Goal: Task Accomplishment & Management: Complete application form

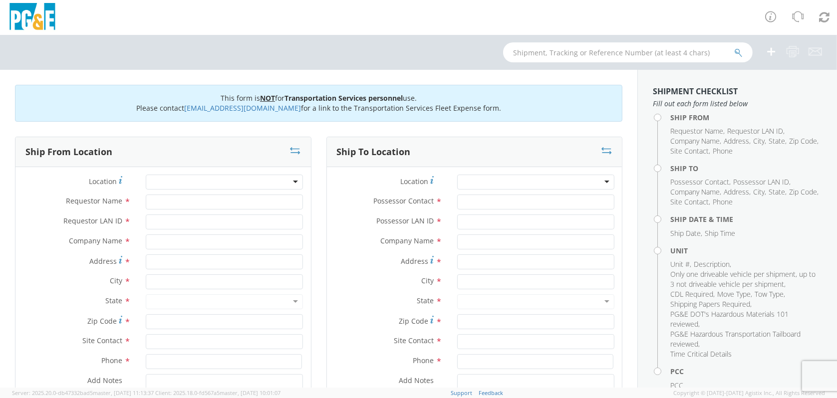
click at [176, 186] on div at bounding box center [224, 182] width 157 height 15
click at [159, 205] on input "Requestor Name *" at bounding box center [224, 202] width 157 height 15
type input "G"
type input "[PERSON_NAME]"
click at [167, 222] on input "Requestor LAN ID *" at bounding box center [224, 222] width 157 height 15
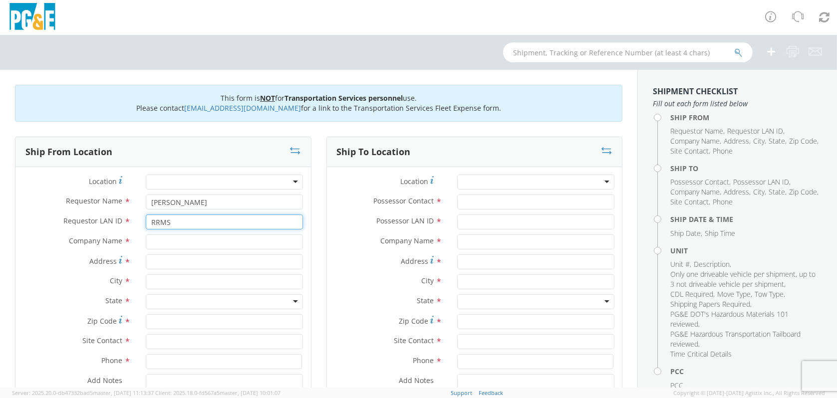
type input "RRMS"
click at [155, 241] on input "text" at bounding box center [224, 242] width 157 height 15
click at [267, 183] on div at bounding box center [224, 182] width 157 height 15
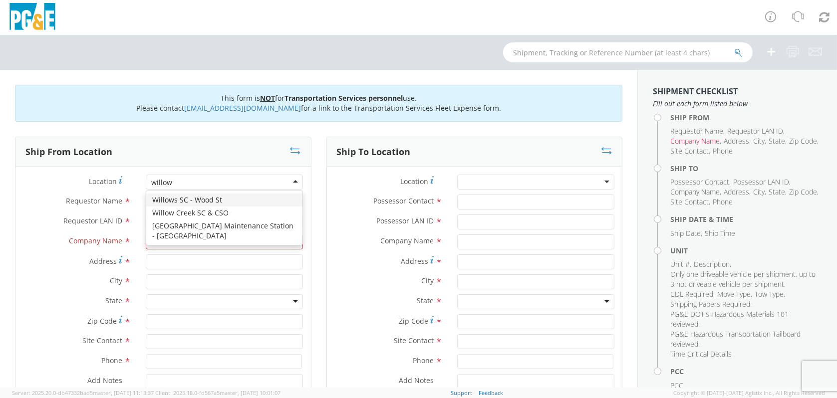
type input "willows"
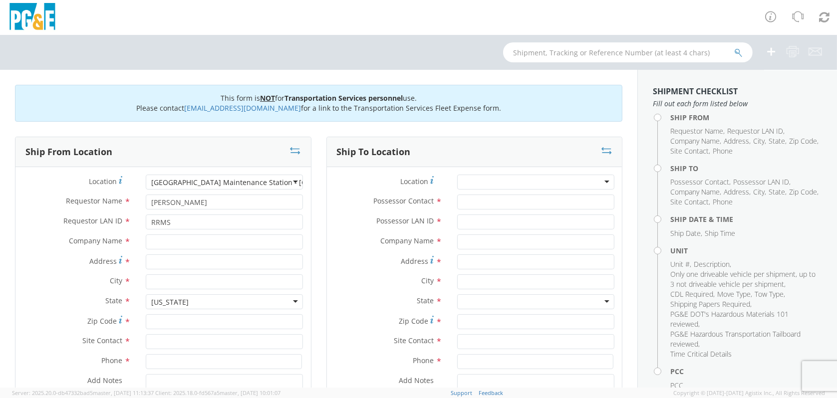
type input "PG&E"
type input "[STREET_ADDRESS]"
type input "Willows"
type input "95988"
click at [165, 339] on input "text" at bounding box center [224, 341] width 157 height 15
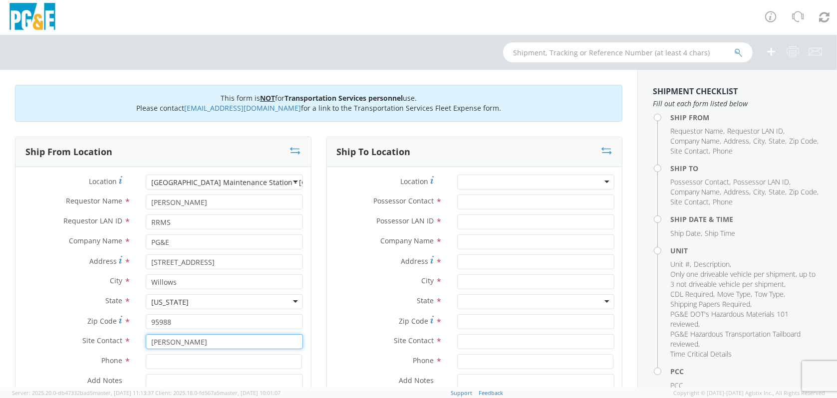
type input "[PERSON_NAME]"
click at [155, 363] on input at bounding box center [224, 361] width 156 height 15
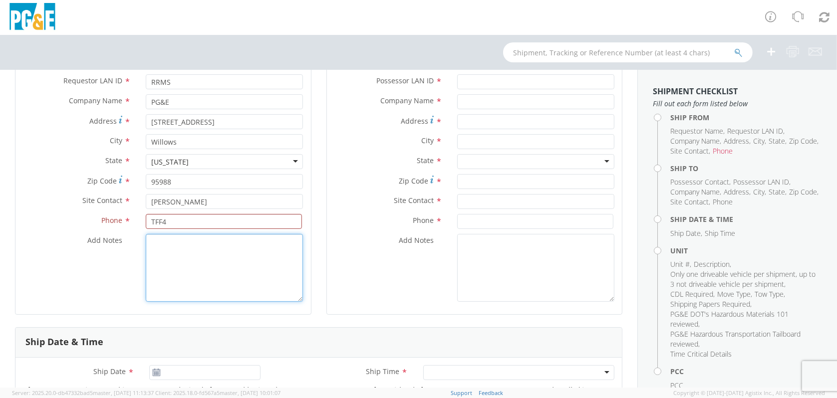
scroll to position [50, 0]
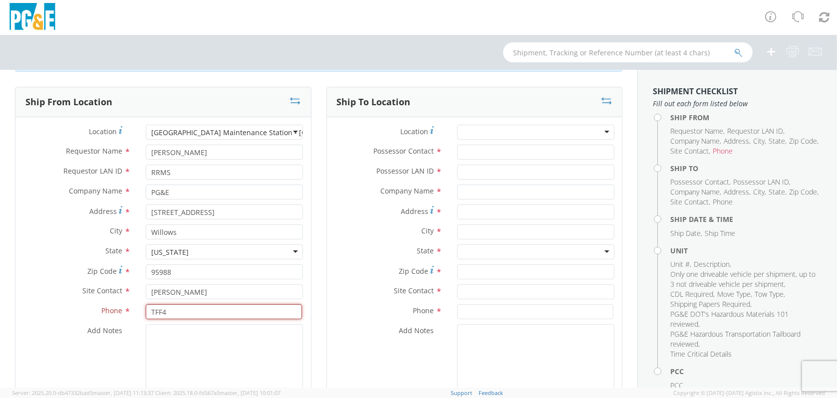
drag, startPoint x: 167, startPoint y: 312, endPoint x: 59, endPoint y: 342, distance: 112.4
click at [117, 314] on div "Phone * TFF4" at bounding box center [163, 312] width 296 height 15
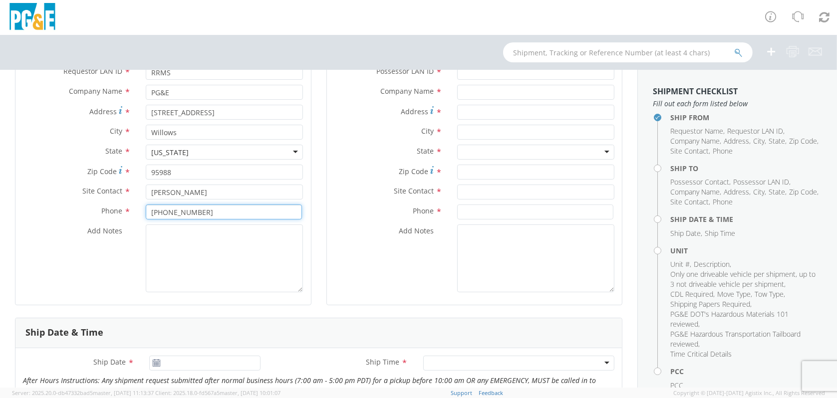
scroll to position [0, 0]
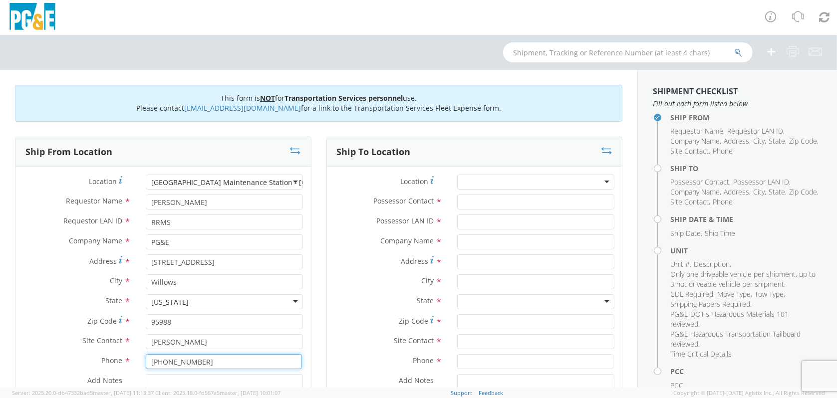
type input "[PHONE_NUMBER]"
click at [536, 181] on div at bounding box center [535, 182] width 157 height 15
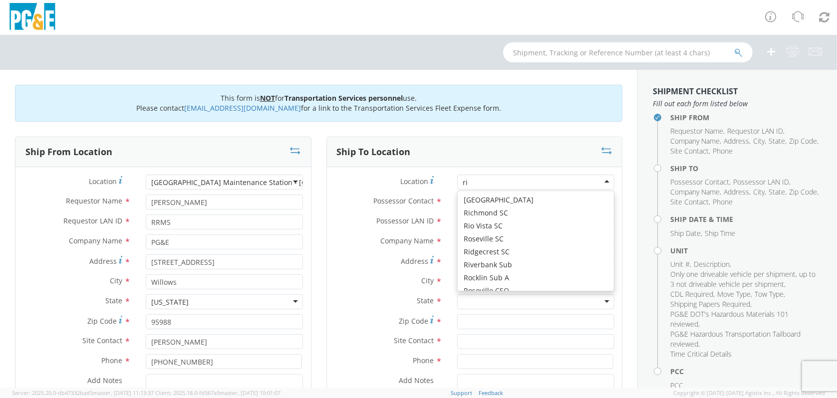
scroll to position [2, 0]
type input "rio"
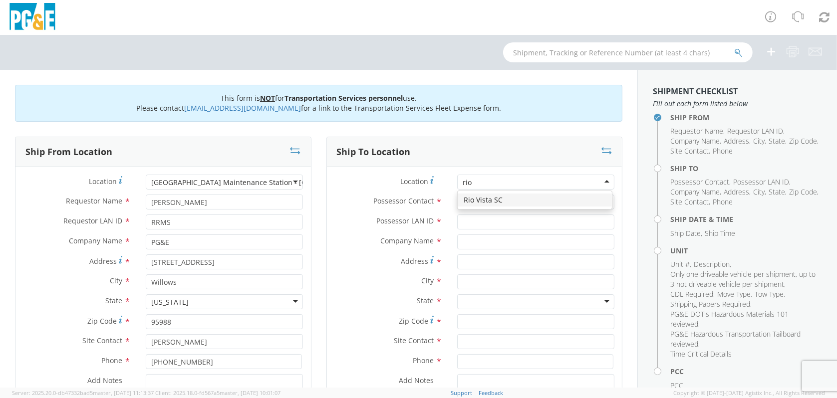
scroll to position [0, 0]
type input "PG&E"
type input "410 STATE HIGHWAY 12"
type input "[GEOGRAPHIC_DATA]"
type input "94571"
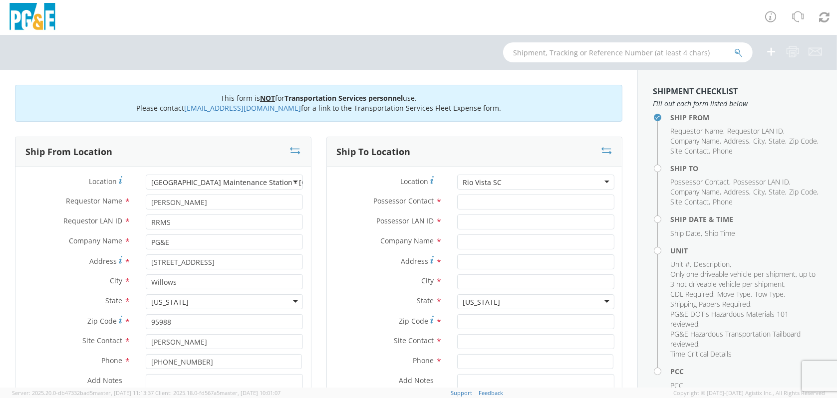
type input "[PHONE_NUMBER]"
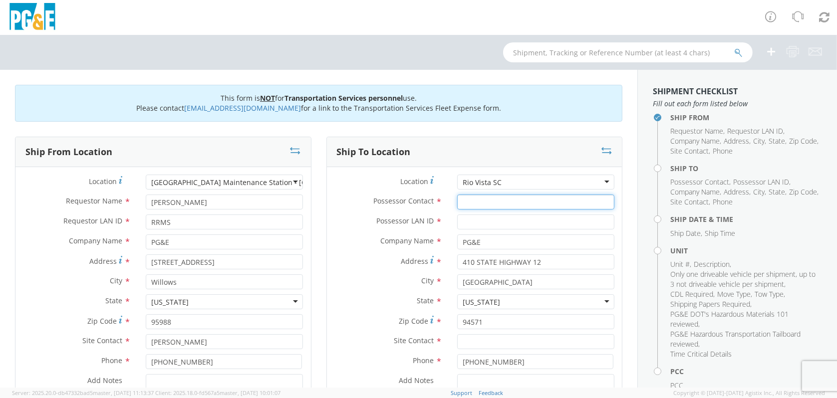
click at [461, 200] on input "Possessor Contact *" at bounding box center [535, 202] width 157 height 15
click at [464, 205] on input "Possessor Contact *" at bounding box center [535, 202] width 157 height 15
type input "[PERSON_NAME]"
click at [468, 220] on input "Possessor LAN ID *" at bounding box center [535, 222] width 157 height 15
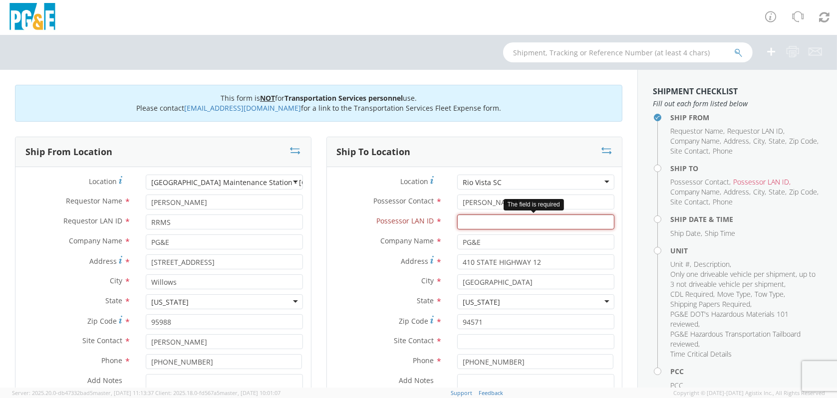
click at [481, 224] on input "Possessor LAN ID *" at bounding box center [535, 222] width 157 height 15
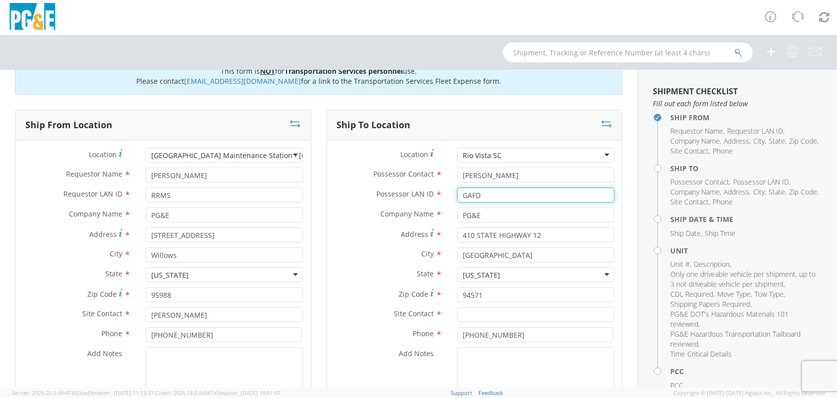
scroll to position [50, 0]
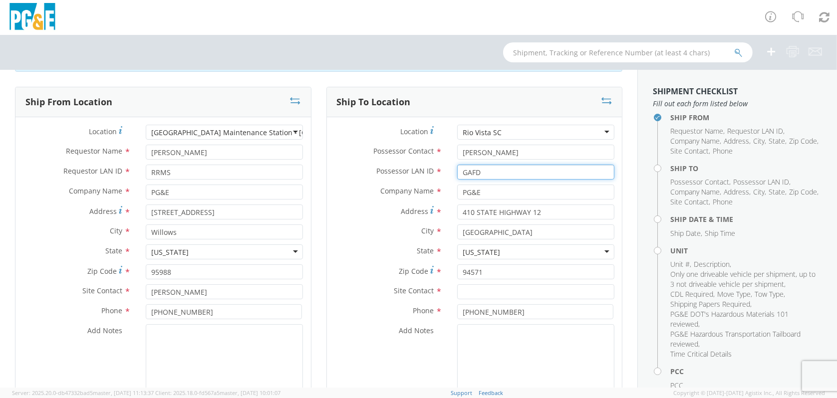
type input "GAFD"
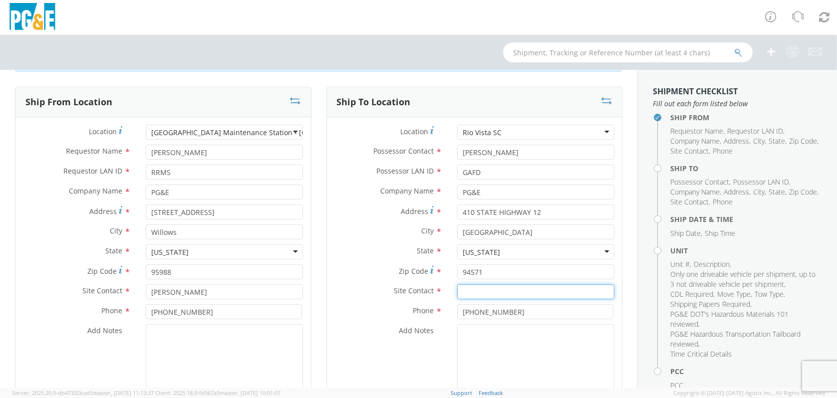
click at [465, 294] on input "text" at bounding box center [535, 292] width 157 height 15
type input "[PERSON_NAME]"
drag, startPoint x: 502, startPoint y: 311, endPoint x: 443, endPoint y: 310, distance: 59.4
click at [443, 309] on div "Phone * [PHONE_NUMBER]" at bounding box center [475, 312] width 296 height 15
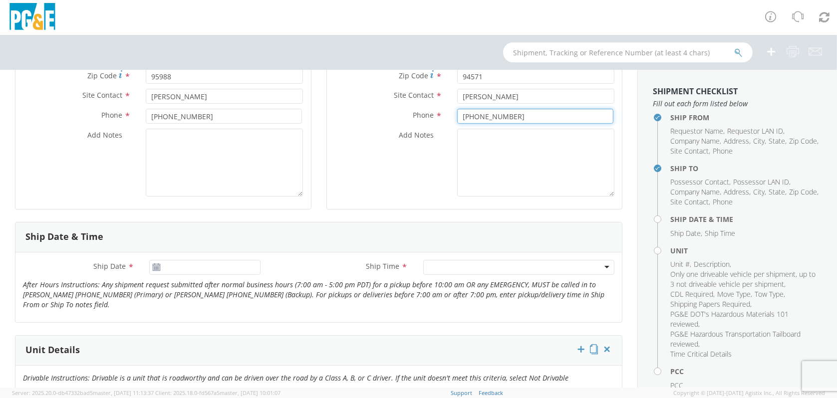
scroll to position [300, 0]
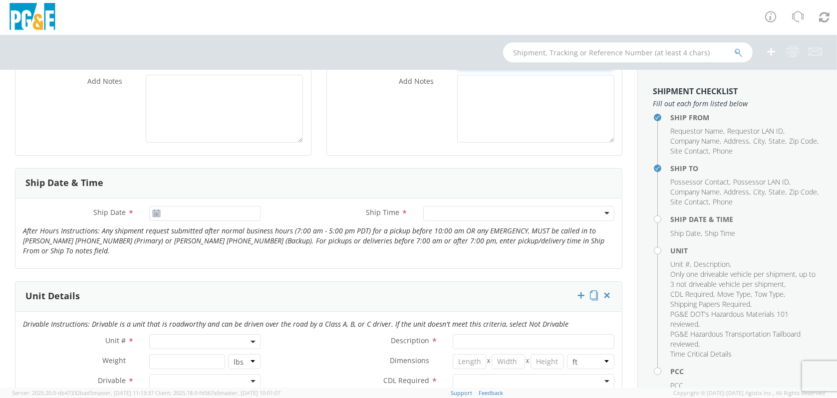
type input "[PHONE_NUMBER]"
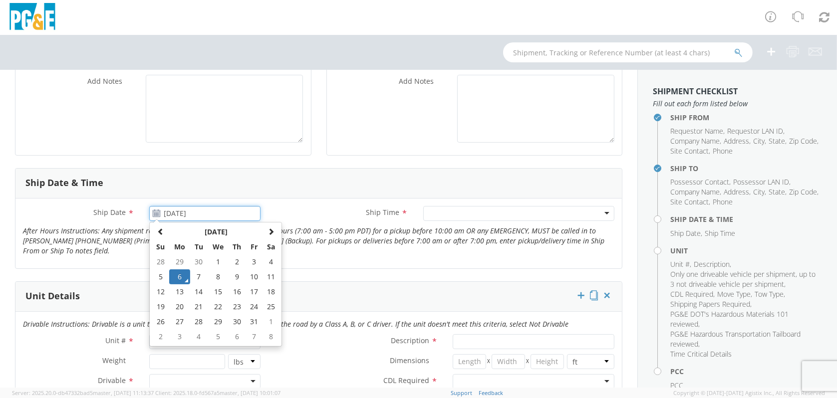
click at [191, 215] on input "[DATE]" at bounding box center [204, 213] width 111 height 15
click at [197, 276] on td "7" at bounding box center [198, 277] width 17 height 15
type input "[DATE]"
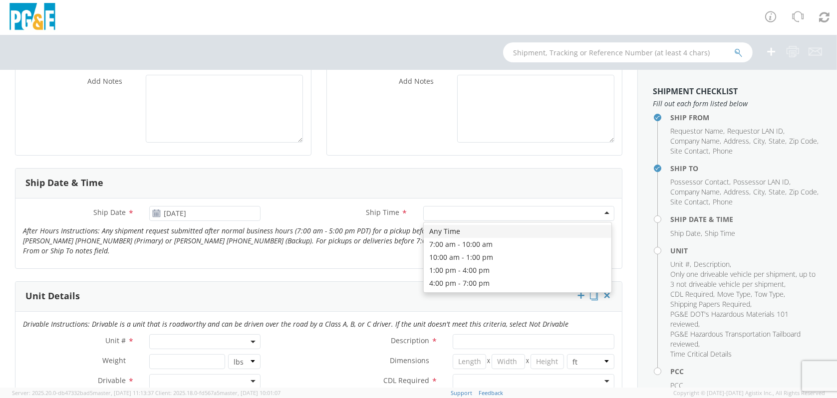
click at [516, 207] on div at bounding box center [518, 213] width 191 height 15
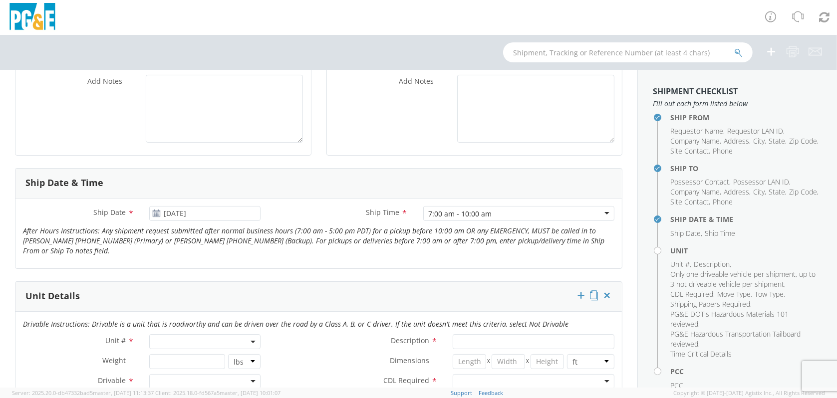
click at [179, 340] on span at bounding box center [204, 341] width 111 height 15
click at [173, 362] on input "search" at bounding box center [204, 358] width 105 height 15
click at [163, 354] on input "search" at bounding box center [204, 358] width 105 height 15
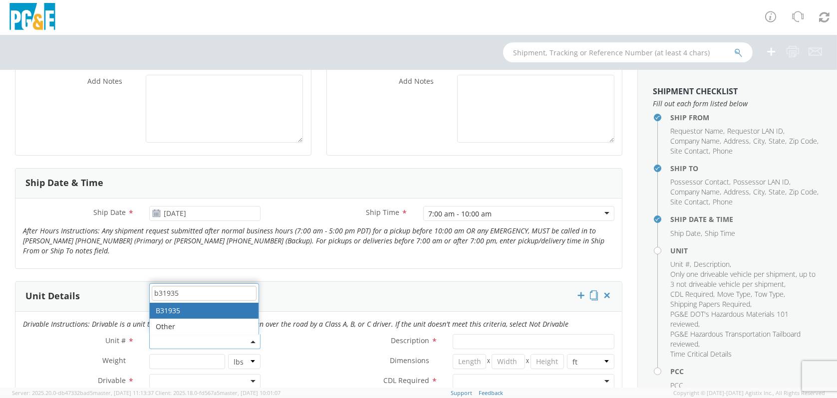
type input "b31935"
type input "TRUCK; GAS M&C MECHANIC >19500 4X4"
type input "19500"
select select "B31935"
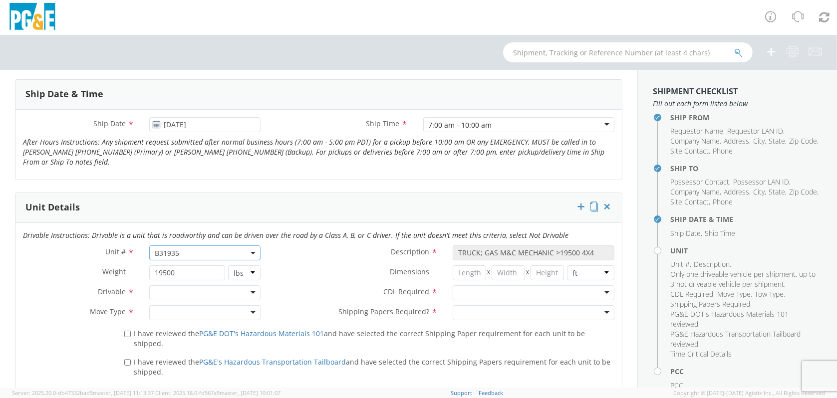
scroll to position [399, 0]
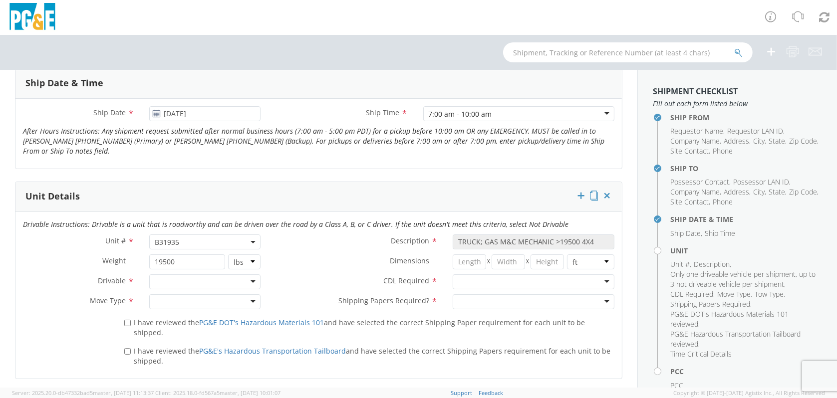
click at [196, 281] on div at bounding box center [204, 282] width 111 height 15
click at [197, 301] on div at bounding box center [204, 302] width 111 height 15
click at [590, 280] on div at bounding box center [534, 282] width 162 height 15
click at [530, 300] on div at bounding box center [534, 302] width 162 height 15
click at [129, 320] on label "I have reviewed the PG&E DOT's Hazardous Materials 101 and have selected the co…" at bounding box center [369, 327] width 491 height 21
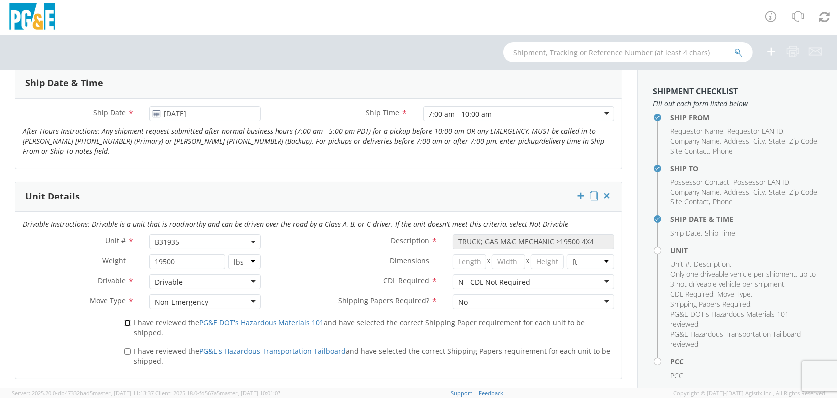
click at [129, 320] on input "I have reviewed the PG&E DOT's Hazardous Materials 101 and have selected the co…" at bounding box center [127, 323] width 6 height 6
checkbox input "true"
click at [128, 348] on input "I have reviewed the PG&E's Hazardous Transportation Tailboard and have selected…" at bounding box center [127, 351] width 6 height 6
checkbox input "true"
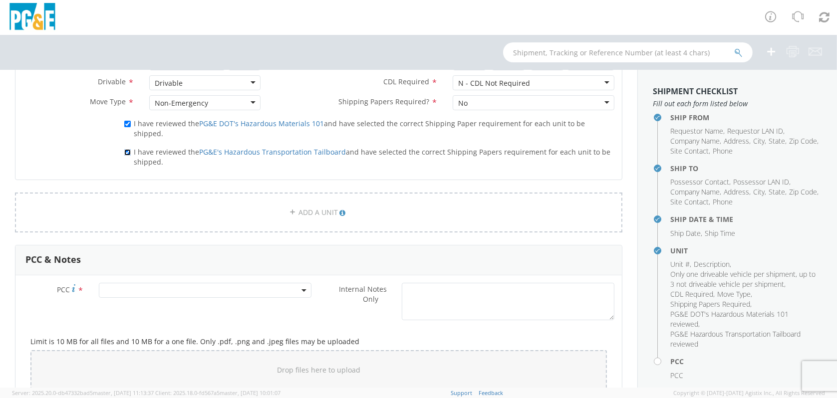
scroll to position [599, 0]
click at [115, 283] on span at bounding box center [205, 290] width 213 height 15
click at [116, 299] on input "number" at bounding box center [203, 306] width 205 height 15
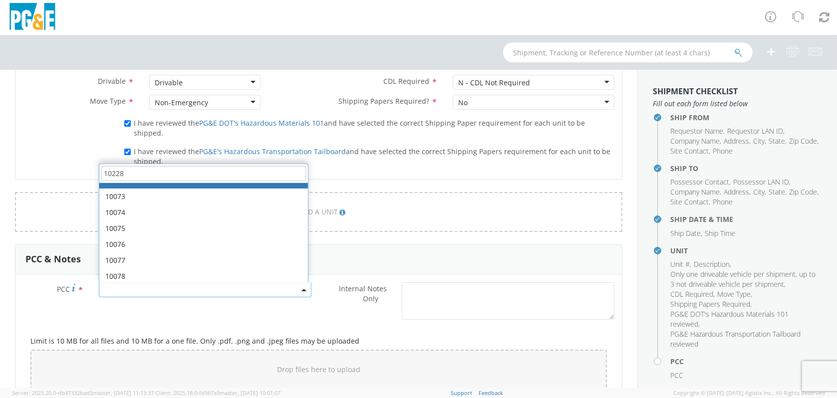
click at [127, 166] on input "10228" at bounding box center [203, 173] width 205 height 15
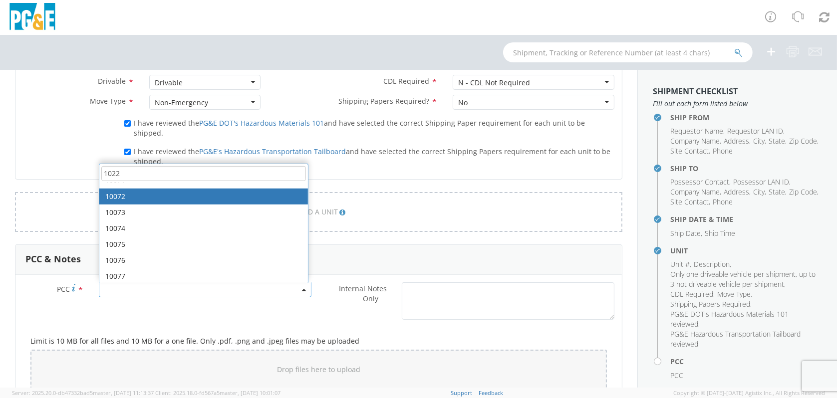
scroll to position [713, 0]
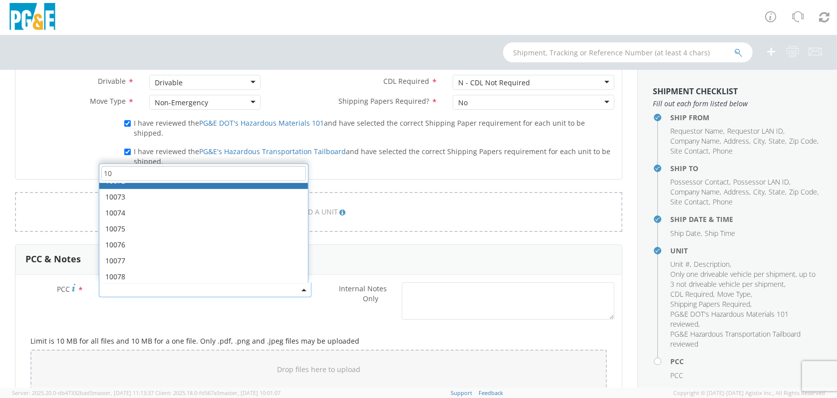
type input "1"
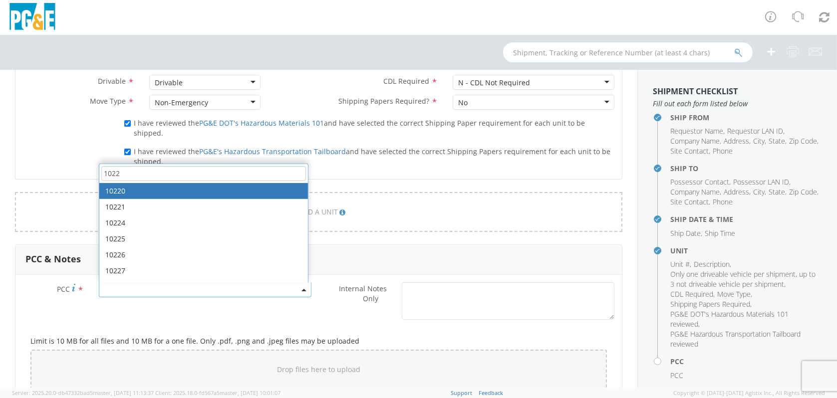
type input "10228"
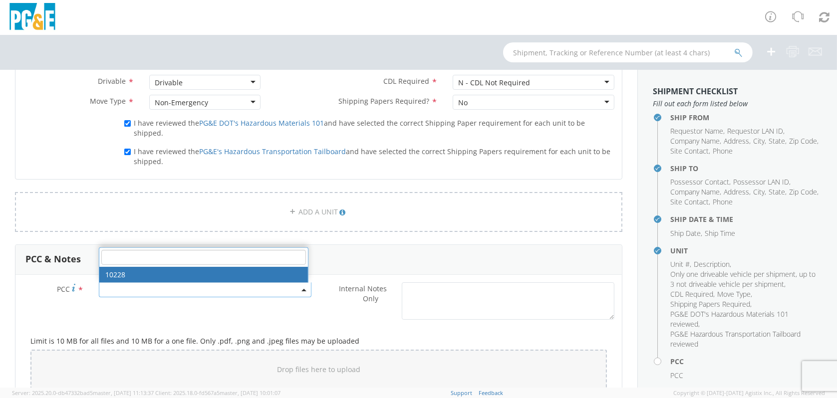
select select "10228"
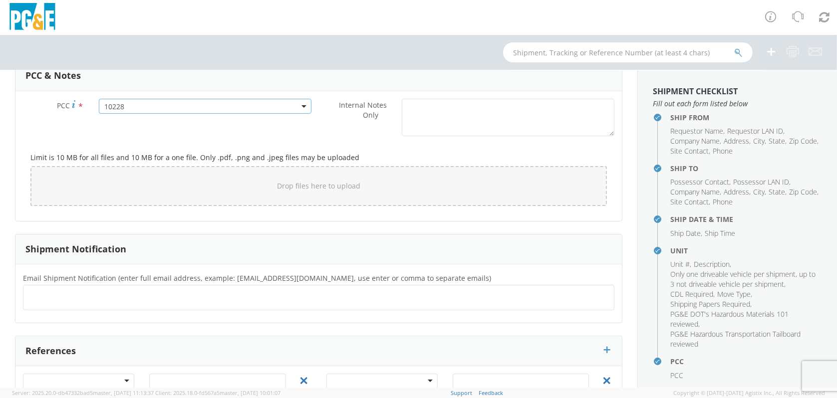
scroll to position [799, 0]
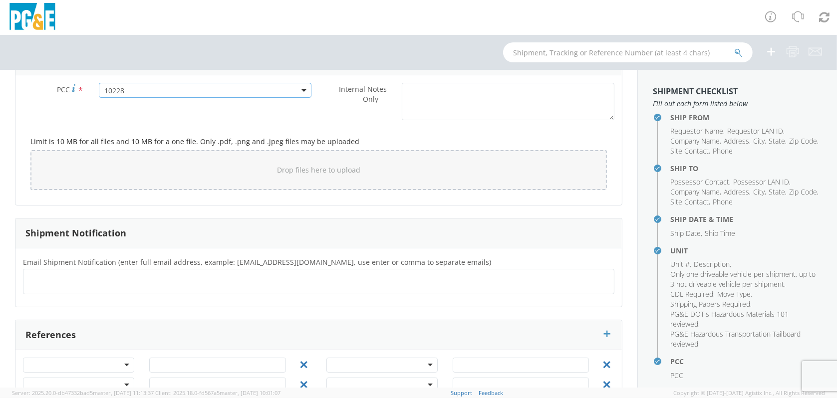
click at [49, 274] on ul at bounding box center [318, 282] width 583 height 16
click at [52, 275] on ul at bounding box center [318, 282] width 583 height 16
type input "[EMAIL_ADDRESS][DOMAIN_NAME]"
click at [119, 274] on ul "[EMAIL_ADDRESS][DOMAIN_NAME] ×" at bounding box center [318, 282] width 583 height 17
type input "[EMAIL_ADDRESS][DOMAIN_NAME]"
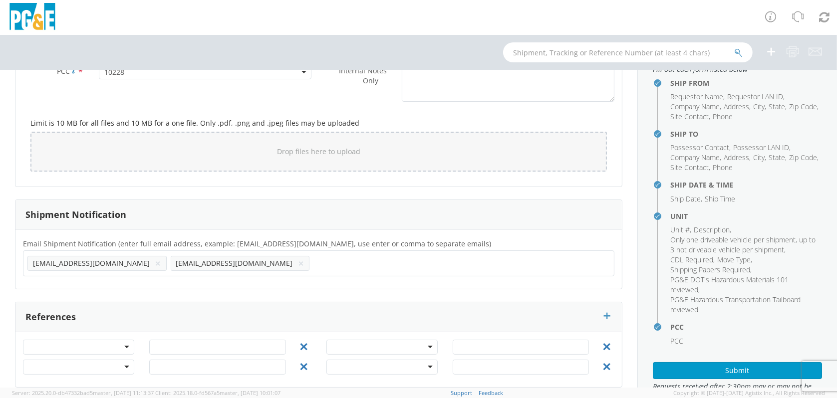
scroll to position [77, 0]
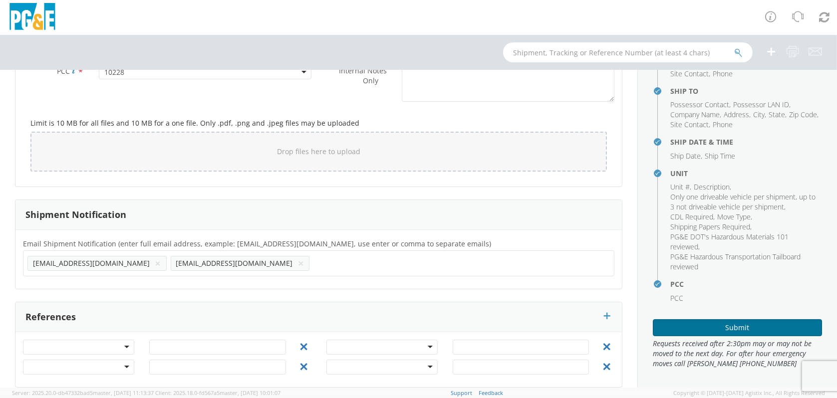
click at [748, 325] on button "Submit" at bounding box center [737, 327] width 169 height 17
